Goal: Task Accomplishment & Management: Use online tool/utility

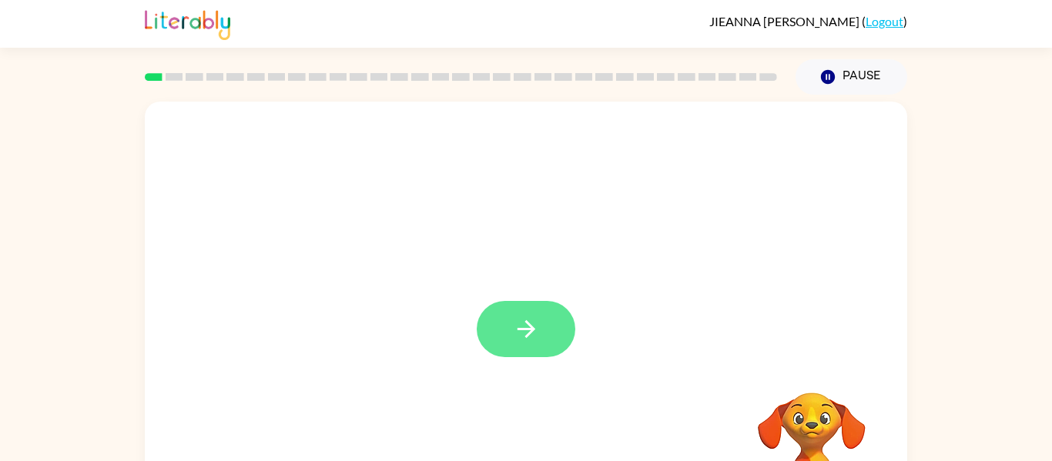
click at [549, 317] on button "button" at bounding box center [526, 329] width 99 height 56
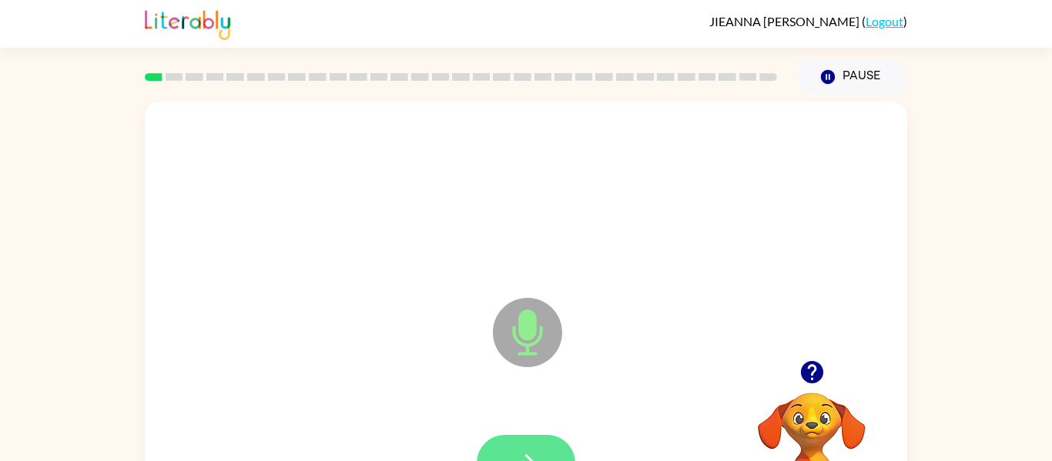
click at [538, 454] on icon "button" at bounding box center [526, 463] width 27 height 27
click at [553, 448] on button "button" at bounding box center [526, 463] width 99 height 56
click at [548, 454] on button "button" at bounding box center [526, 463] width 99 height 56
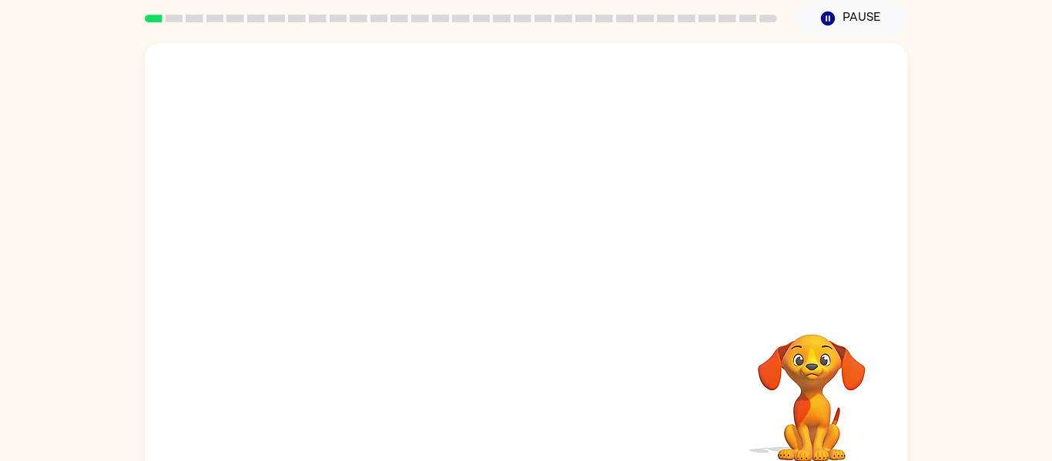
scroll to position [62, 0]
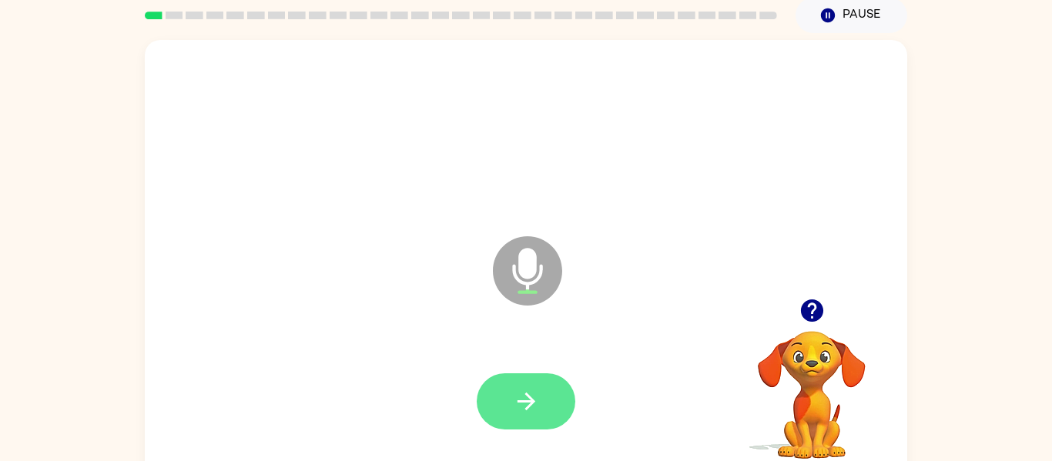
click at [536, 403] on icon "button" at bounding box center [526, 401] width 27 height 27
click at [538, 398] on icon "button" at bounding box center [526, 401] width 27 height 27
click at [538, 397] on icon "button" at bounding box center [526, 401] width 27 height 27
click at [536, 396] on icon "button" at bounding box center [526, 401] width 27 height 27
click at [506, 401] on button "button" at bounding box center [526, 402] width 99 height 56
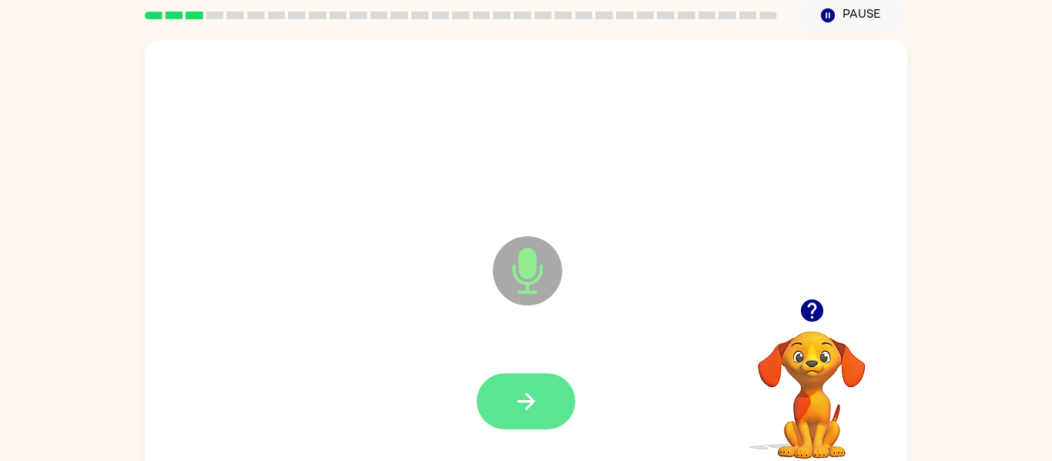
click at [530, 403] on icon "button" at bounding box center [526, 401] width 27 height 27
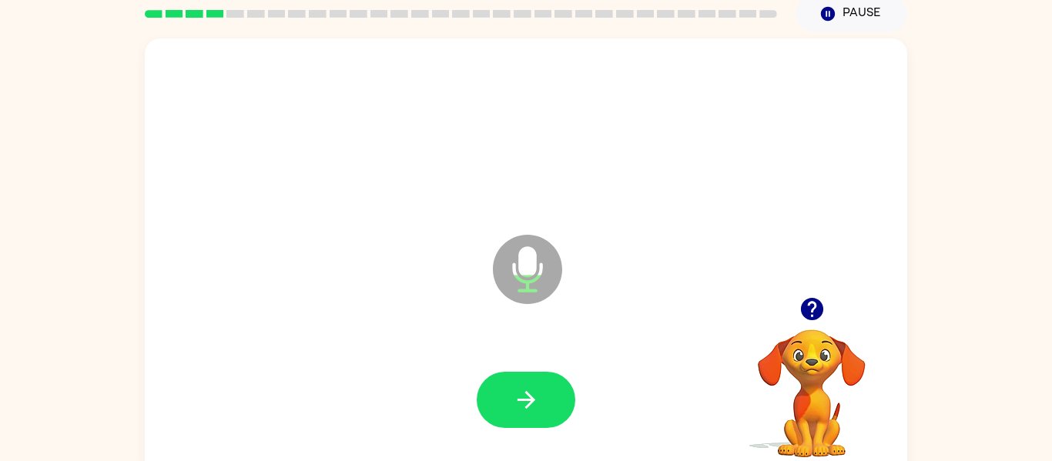
scroll to position [64, 0]
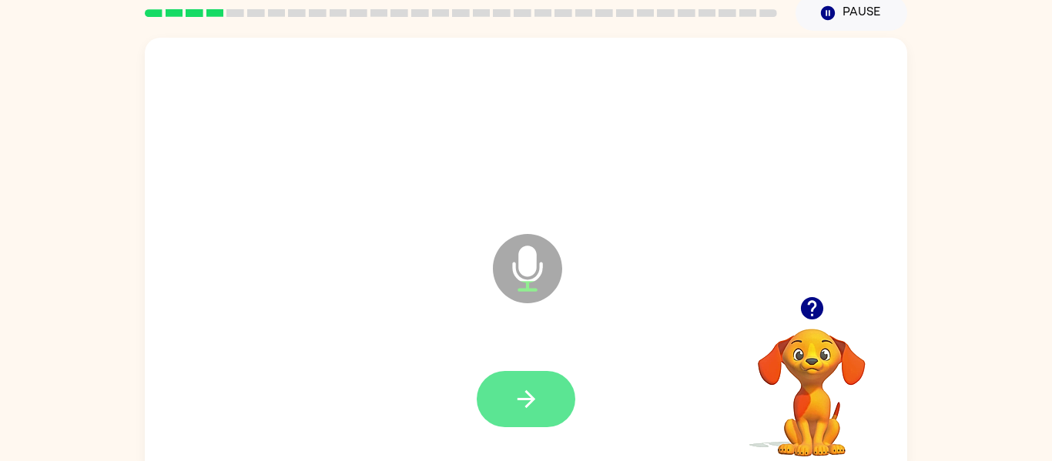
click at [532, 395] on icon "button" at bounding box center [526, 399] width 27 height 27
click at [530, 397] on icon "button" at bounding box center [526, 399] width 27 height 27
click at [509, 400] on button "button" at bounding box center [526, 399] width 99 height 56
click at [528, 387] on icon "button" at bounding box center [526, 399] width 27 height 27
click at [540, 395] on button "button" at bounding box center [526, 399] width 99 height 56
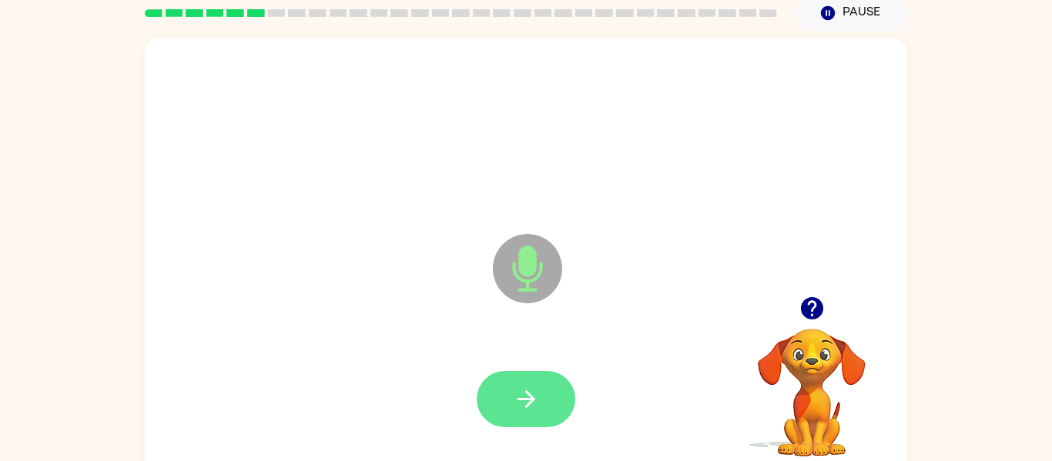
click at [553, 408] on button "button" at bounding box center [526, 399] width 99 height 56
click at [511, 405] on button "button" at bounding box center [526, 399] width 99 height 56
click at [535, 403] on icon "button" at bounding box center [526, 399] width 27 height 27
click at [549, 391] on button "button" at bounding box center [526, 399] width 99 height 56
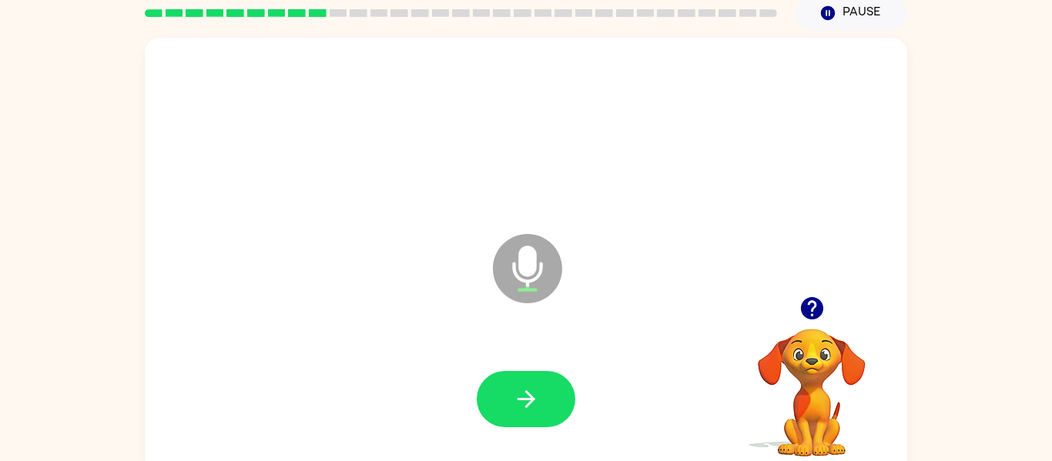
click at [800, 320] on icon "button" at bounding box center [812, 308] width 27 height 27
click at [533, 400] on icon "button" at bounding box center [526, 400] width 18 height 18
click at [831, 323] on div at bounding box center [812, 308] width 154 height 39
click at [816, 323] on button "button" at bounding box center [812, 308] width 39 height 39
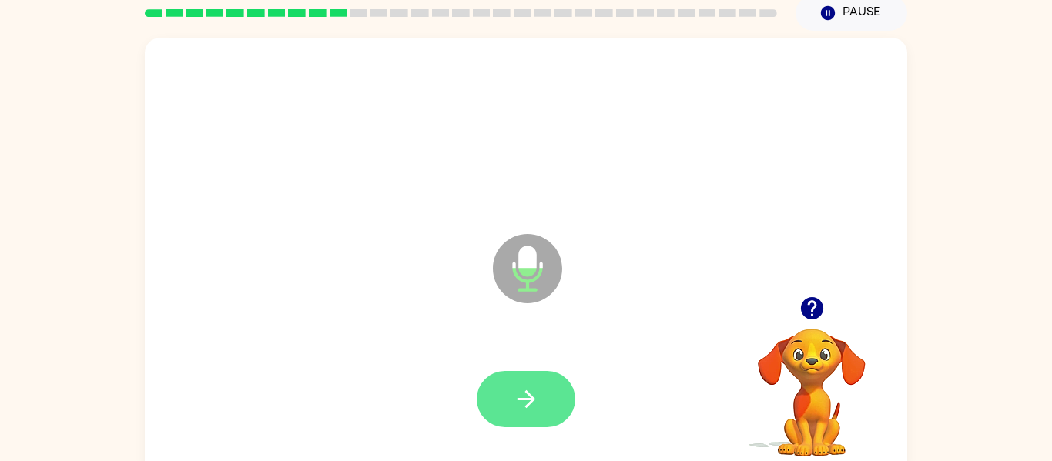
click at [554, 394] on button "button" at bounding box center [526, 399] width 99 height 56
